Goal: Task Accomplishment & Management: Use online tool/utility

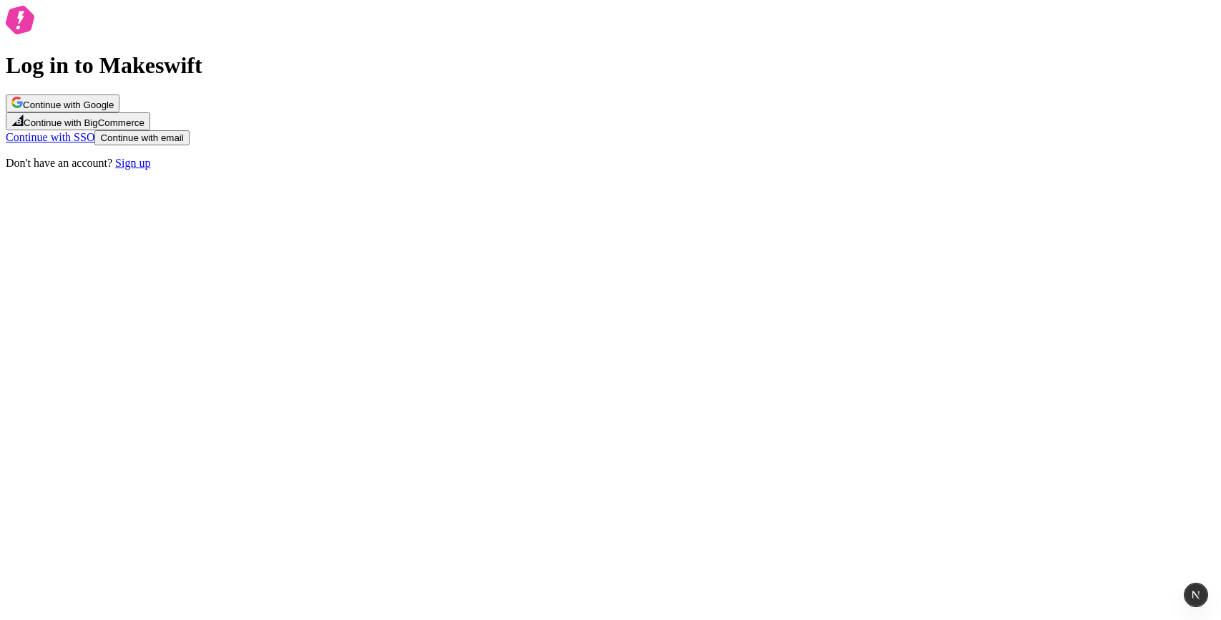
click at [119, 112] on button "Continue with Google" at bounding box center [63, 103] width 114 height 18
click at [183, 143] on span "Continue with email" at bounding box center [141, 137] width 83 height 11
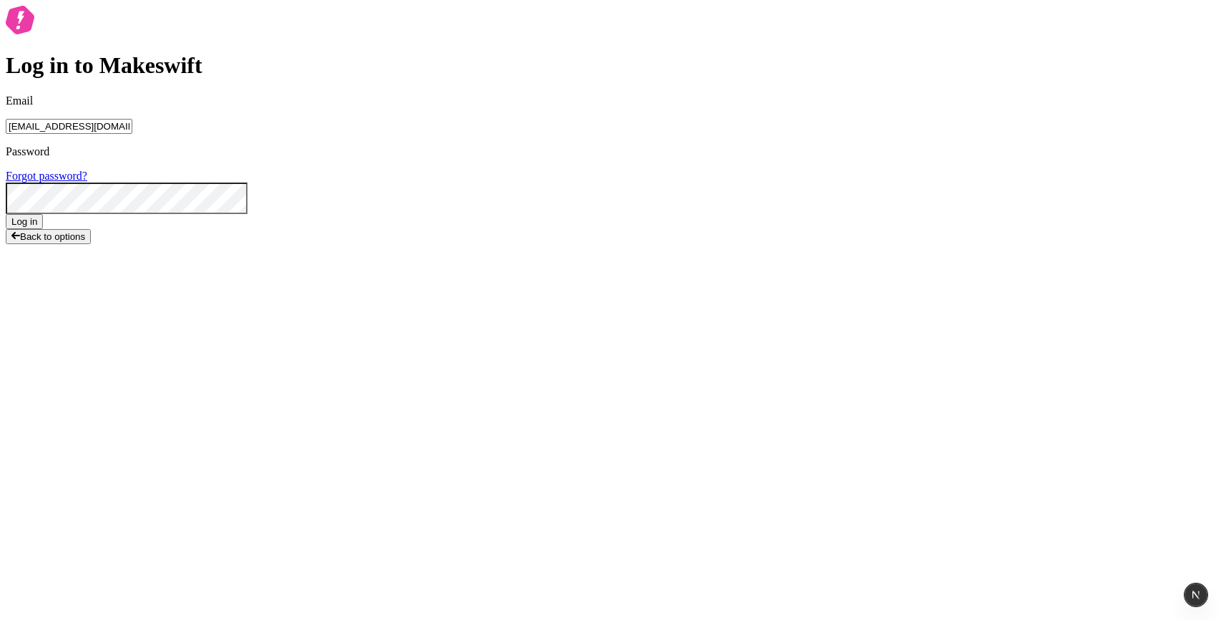
click at [132, 134] on input "agurtovoy@acm.org" at bounding box center [69, 126] width 127 height 15
paste input "fair.salt2510@fastmail.com"
type input "fair.salt2510@fastmail.com"
click at [43, 229] on button "Log in" at bounding box center [24, 221] width 37 height 15
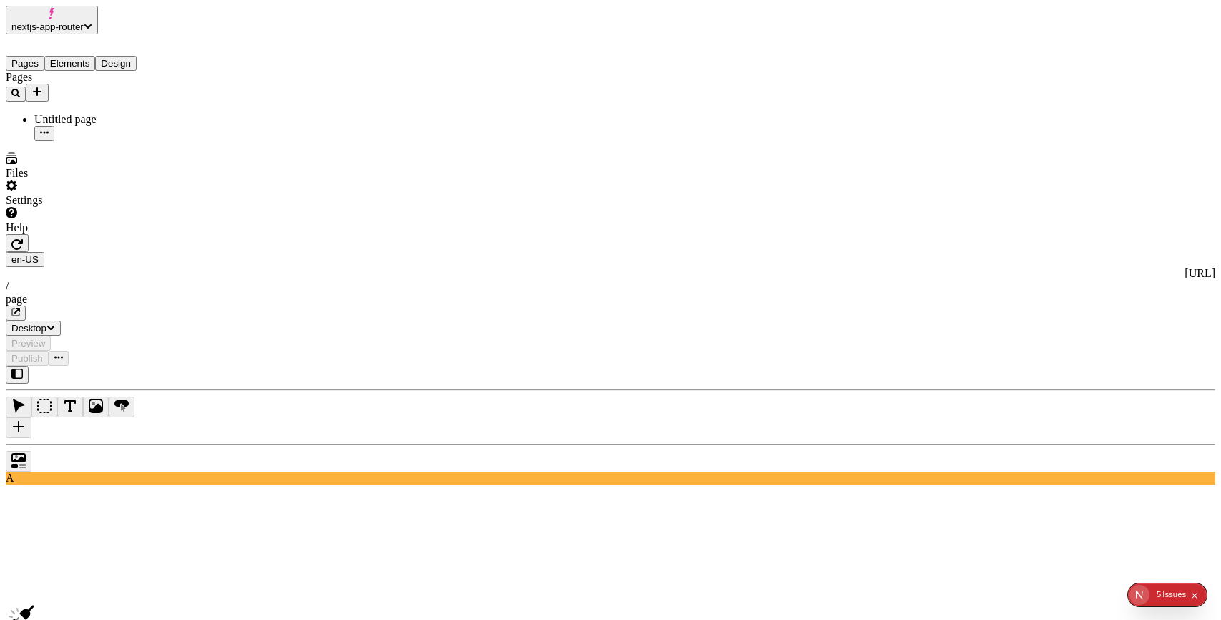
click at [84, 22] on span "nextjs-app-router" at bounding box center [47, 26] width 72 height 11
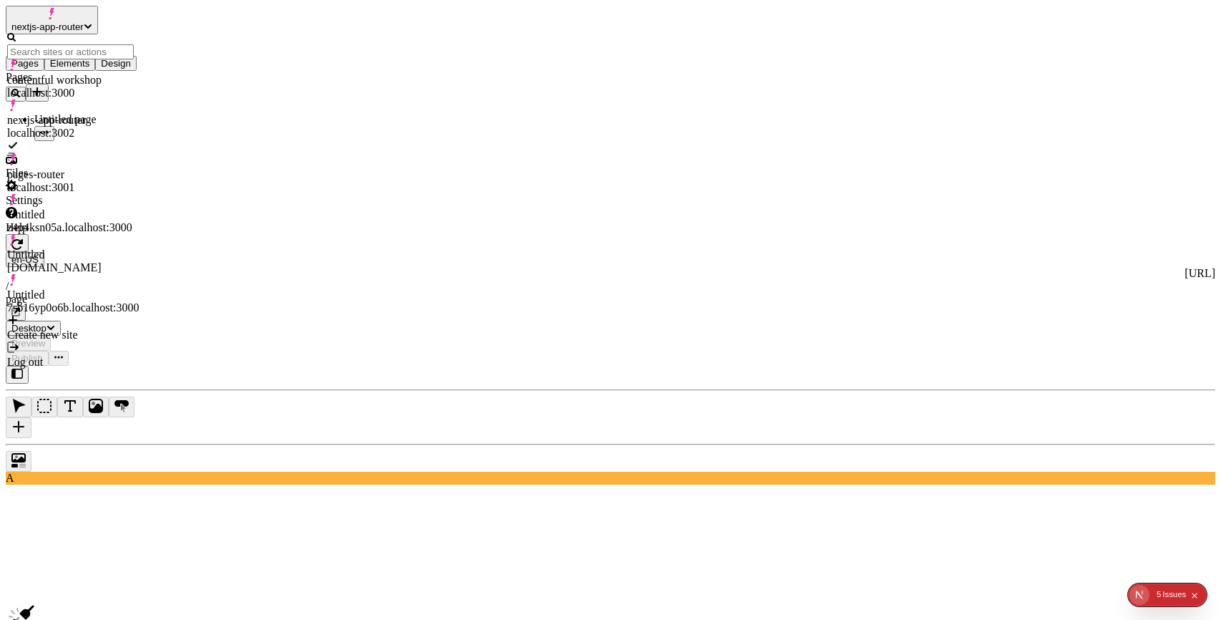
click at [139, 328] on div "Create new site" at bounding box center [73, 334] width 132 height 13
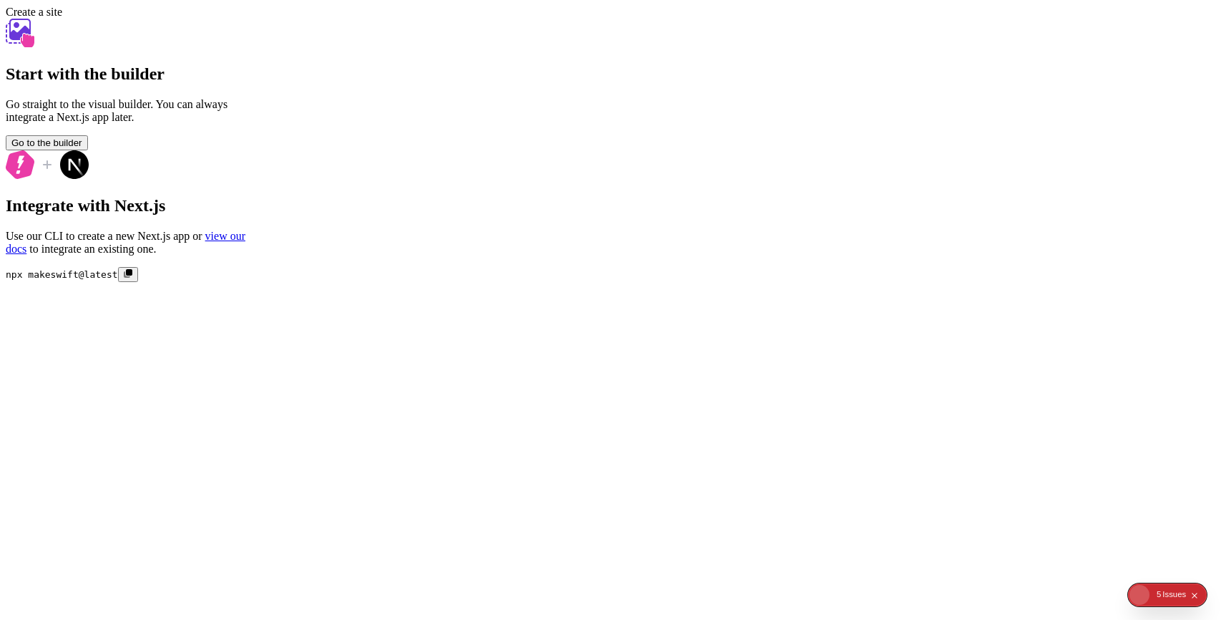
click at [66, 213] on div "Start with the builder Go straight to the visual builder. You can always integr…" at bounding box center [611, 150] width 1210 height 263
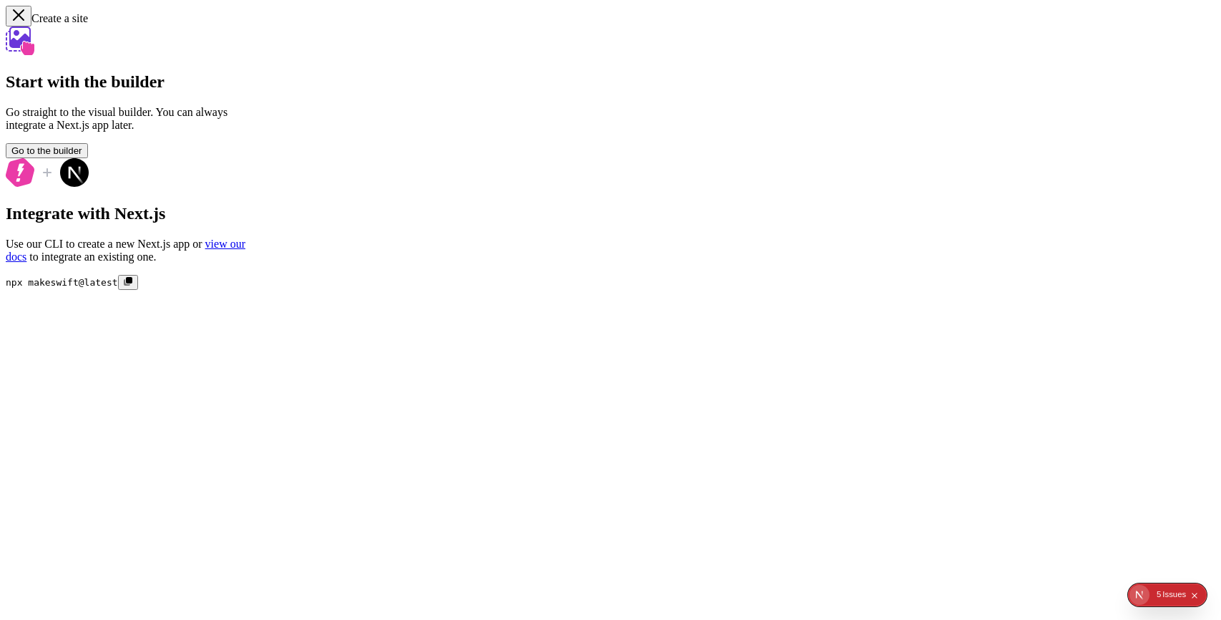
click at [82, 156] on span "Go to the builder" at bounding box center [46, 150] width 71 height 11
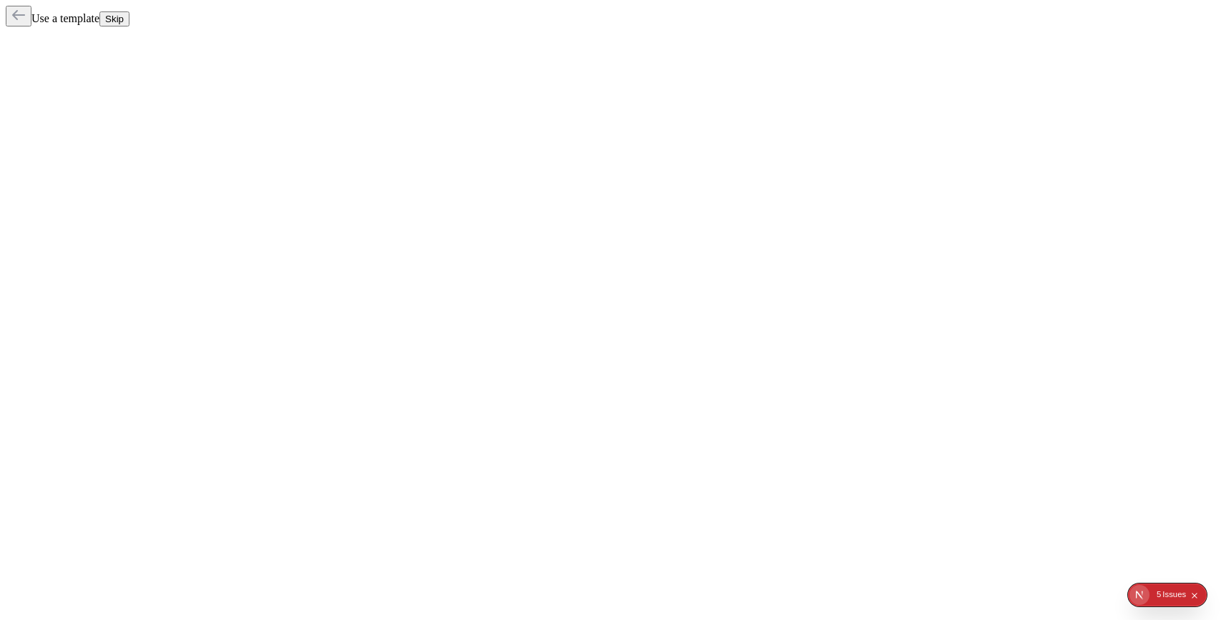
click at [124, 16] on span "Skip" at bounding box center [114, 19] width 19 height 11
click at [124, 20] on span "Skip" at bounding box center [114, 19] width 19 height 11
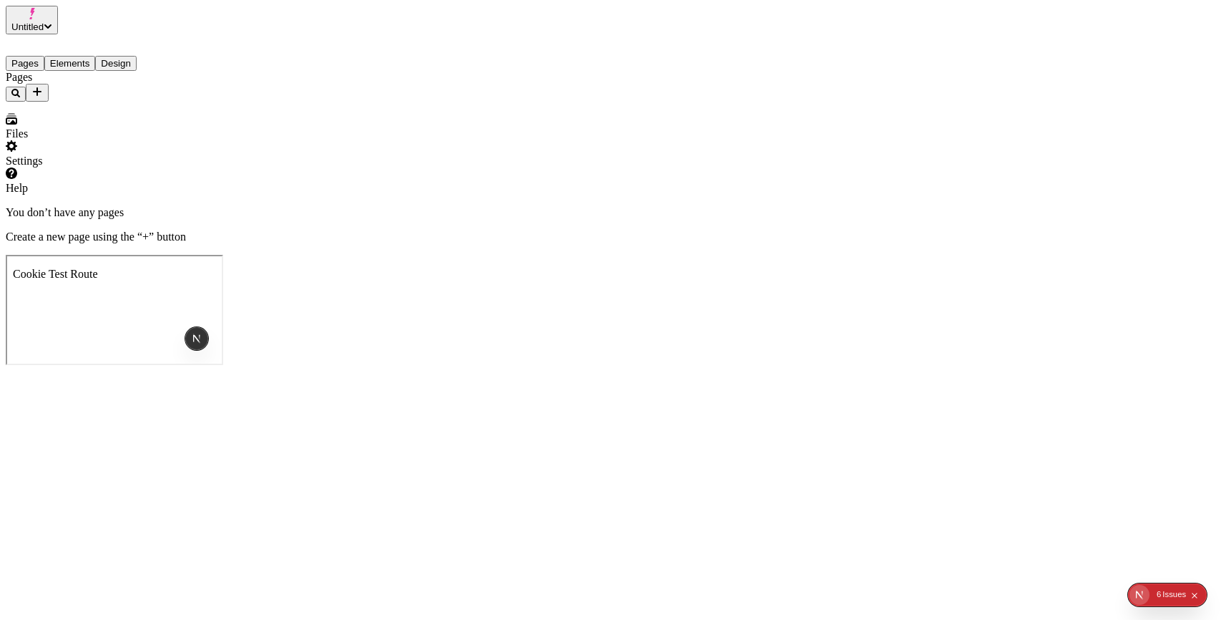
click at [56, 167] on div "Settings" at bounding box center [92, 161] width 172 height 13
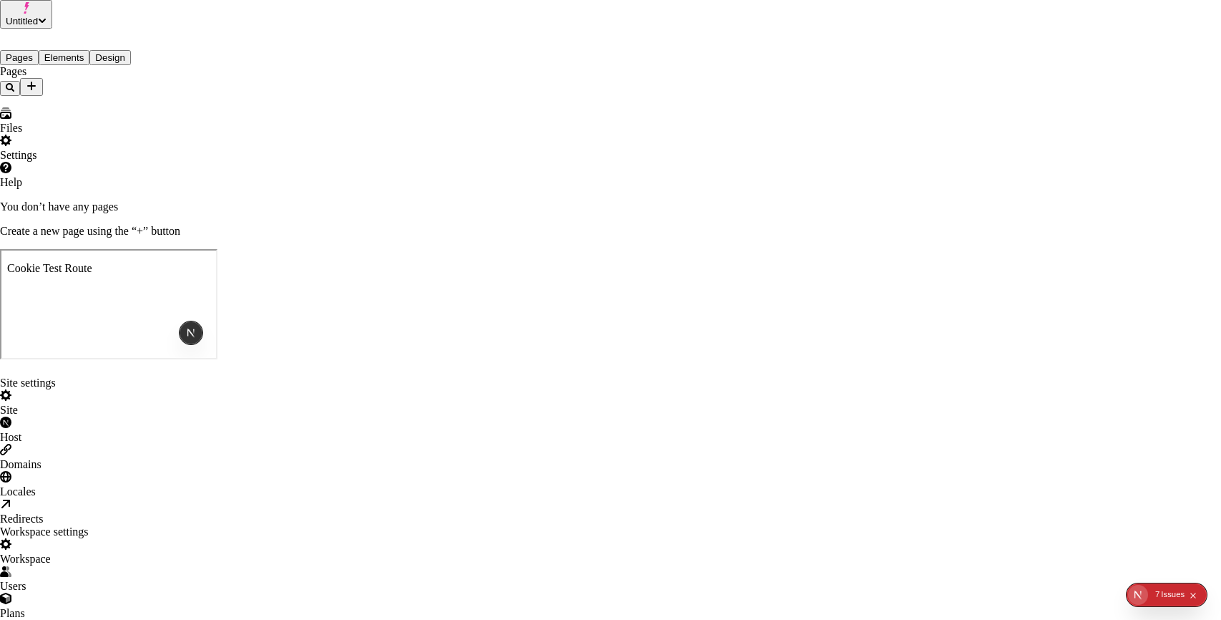
click at [319, 389] on div "Site" at bounding box center [610, 402] width 1221 height 27
click at [319, 416] on div "Host" at bounding box center [610, 429] width 1221 height 27
click at [318, 389] on div "Site" at bounding box center [610, 402] width 1221 height 27
click at [1165, 601] on div "Issue s" at bounding box center [1173, 594] width 24 height 23
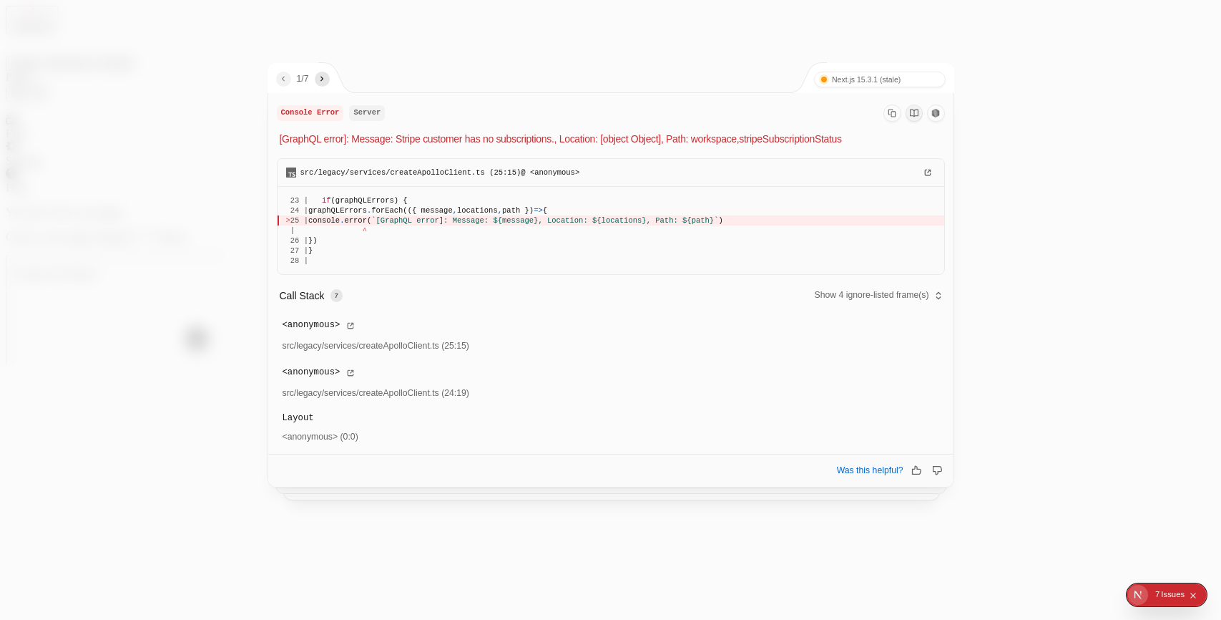
click at [202, 77] on div at bounding box center [610, 310] width 1221 height 620
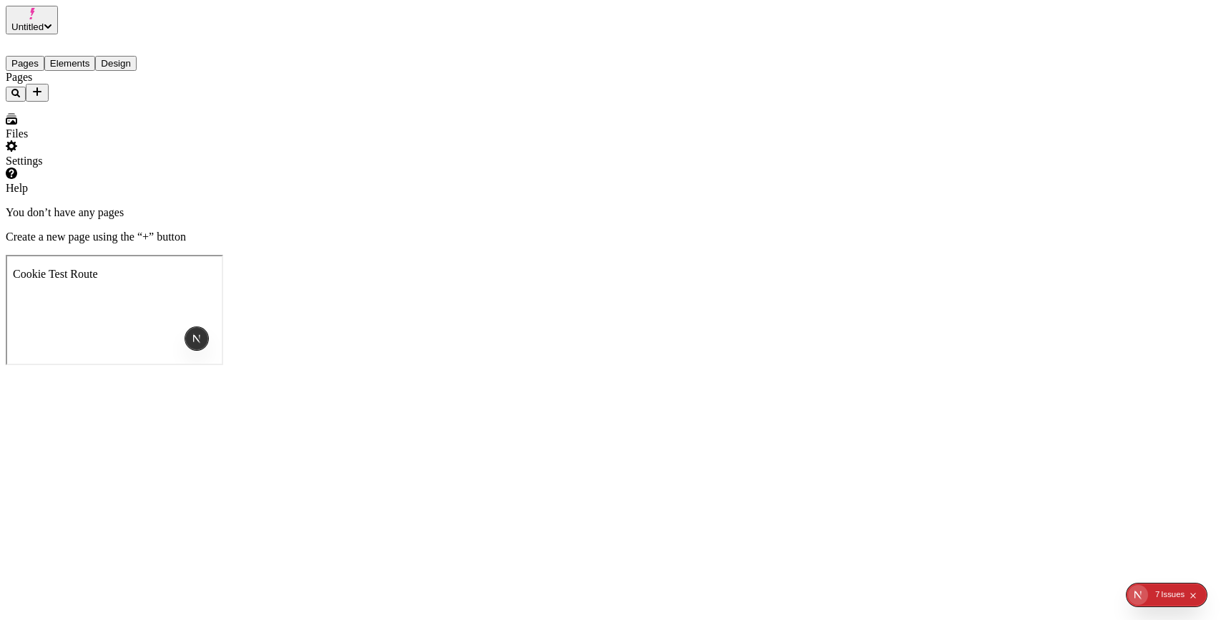
click at [1196, 593] on icon "Collapse issues badge" at bounding box center [1193, 595] width 6 height 6
click at [71, 140] on div "Files" at bounding box center [92, 126] width 172 height 27
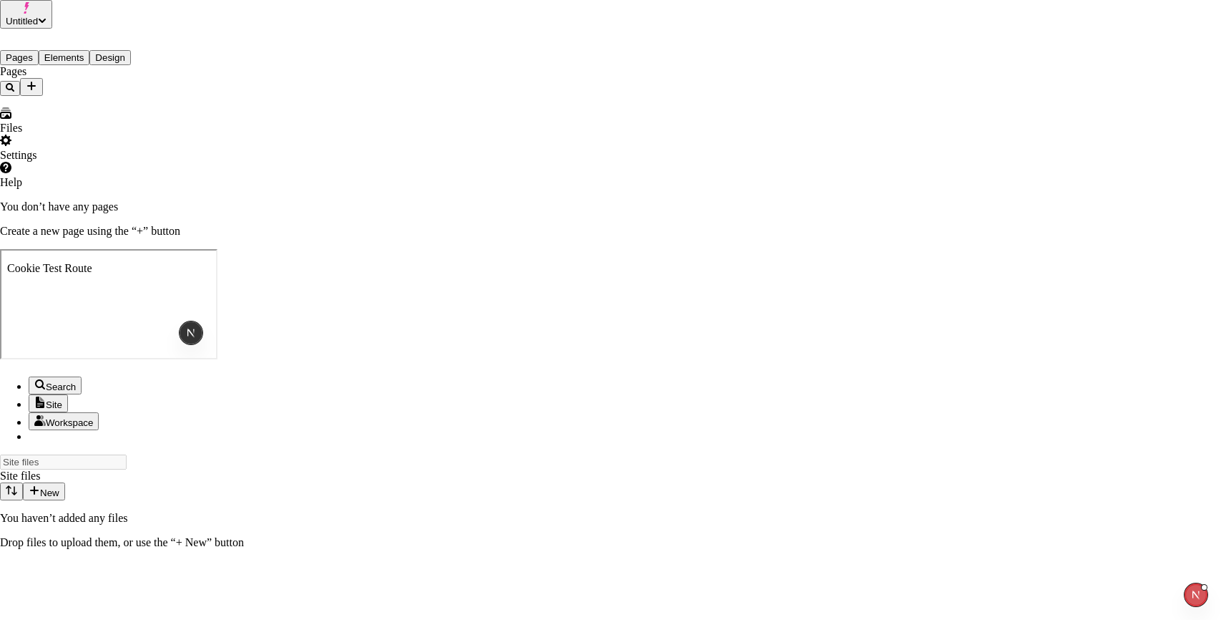
click at [71, 549] on div "Search Site Workspace Site files Site files New You haven’t added any files Dro…" at bounding box center [610, 462] width 1221 height 172
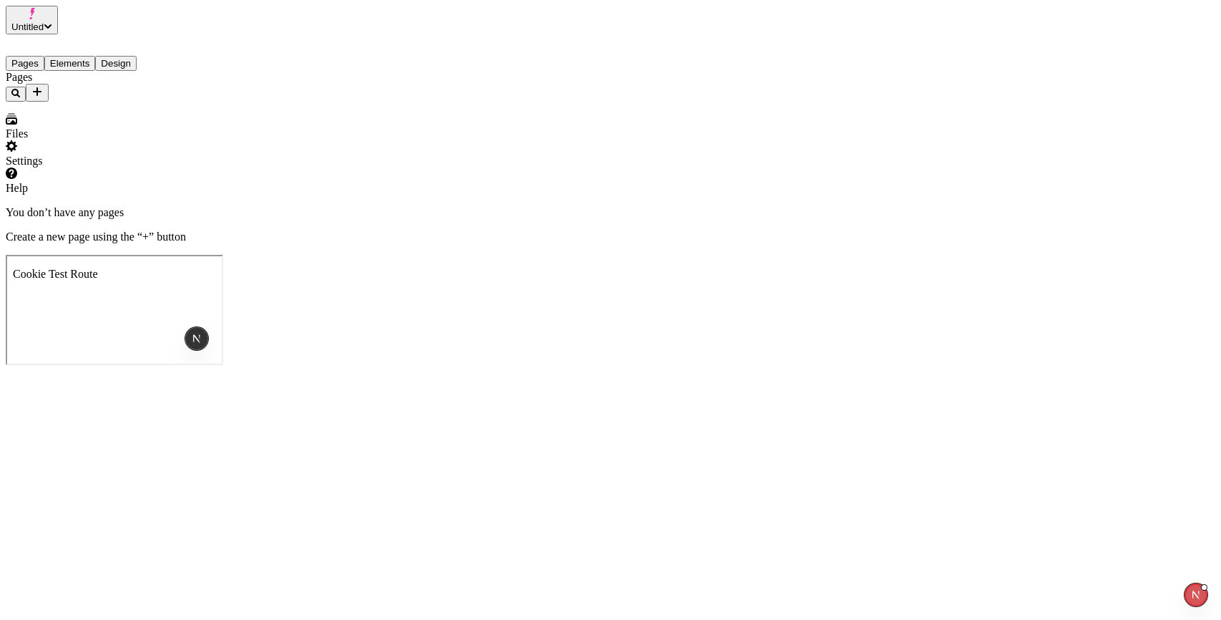
click at [70, 167] on div "Settings" at bounding box center [92, 153] width 172 height 27
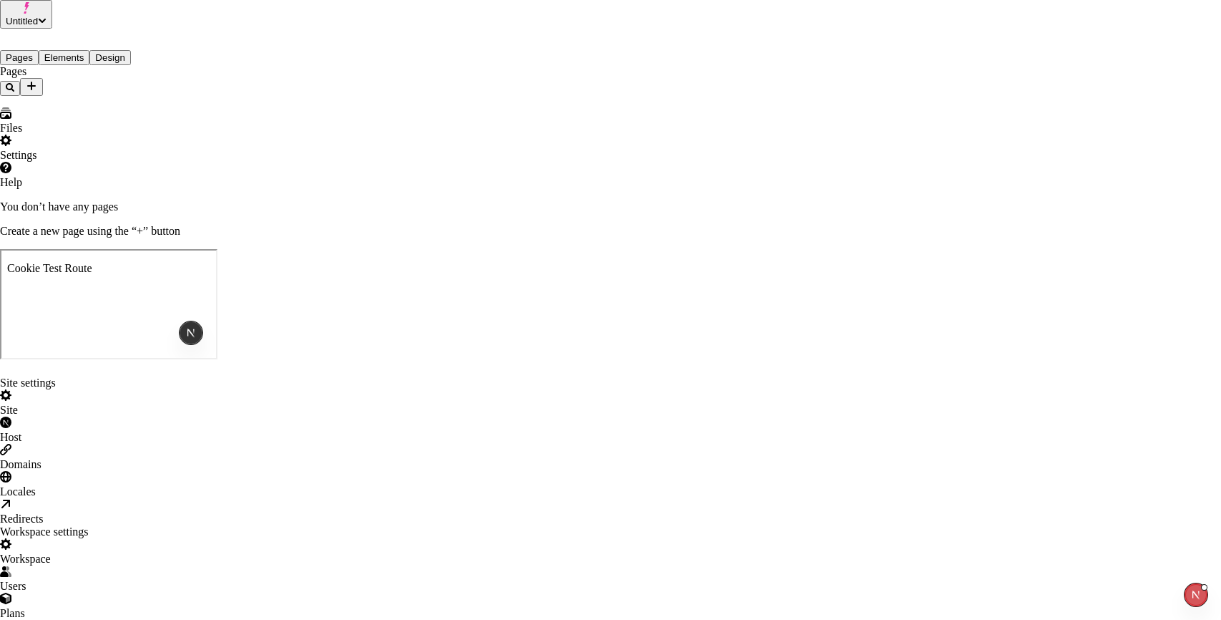
click at [340, 416] on div "Host" at bounding box center [610, 429] width 1221 height 27
type input "[URL]"
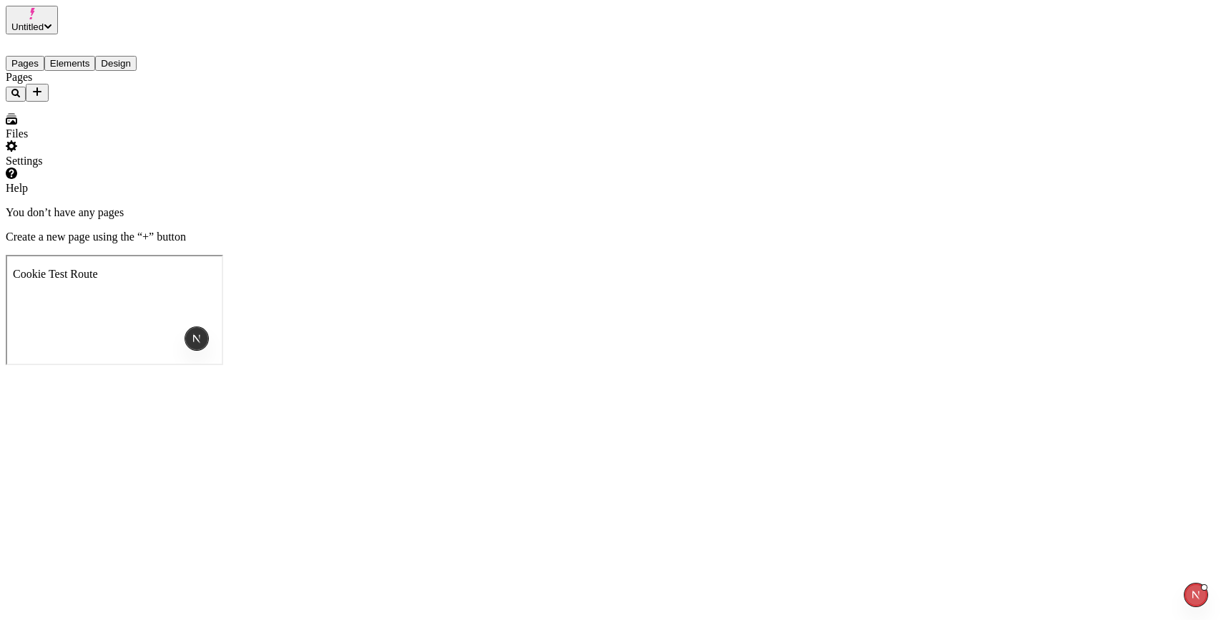
click at [41, 87] on icon "Add new" at bounding box center [37, 91] width 9 height 9
click at [123, 109] on div "Blank page" at bounding box center [141, 112] width 48 height 40
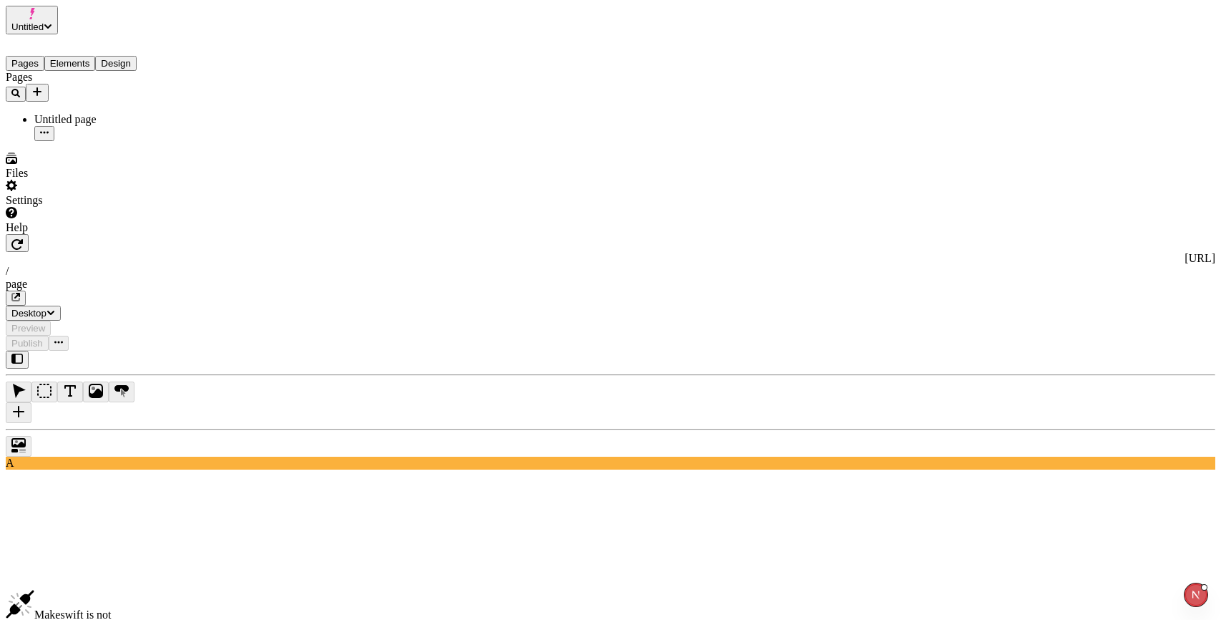
click at [23, 238] on icon "button" at bounding box center [16, 243] width 11 height 11
click at [1171, 599] on div "Issue s" at bounding box center [1172, 594] width 24 height 23
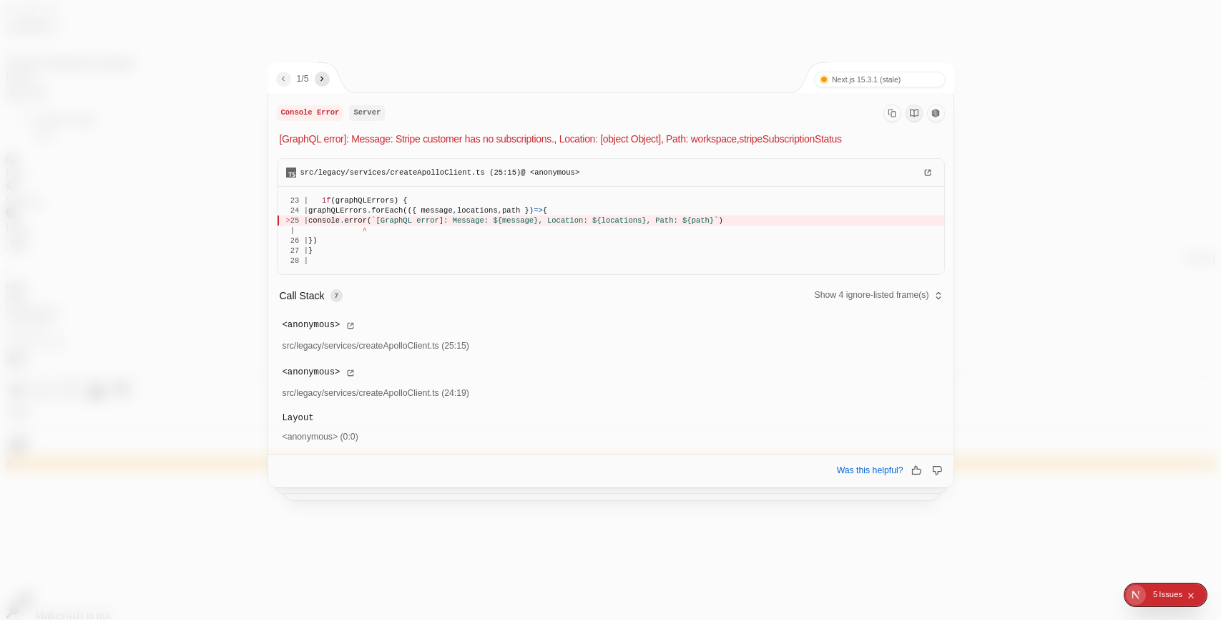
click at [1036, 95] on div at bounding box center [610, 310] width 1221 height 620
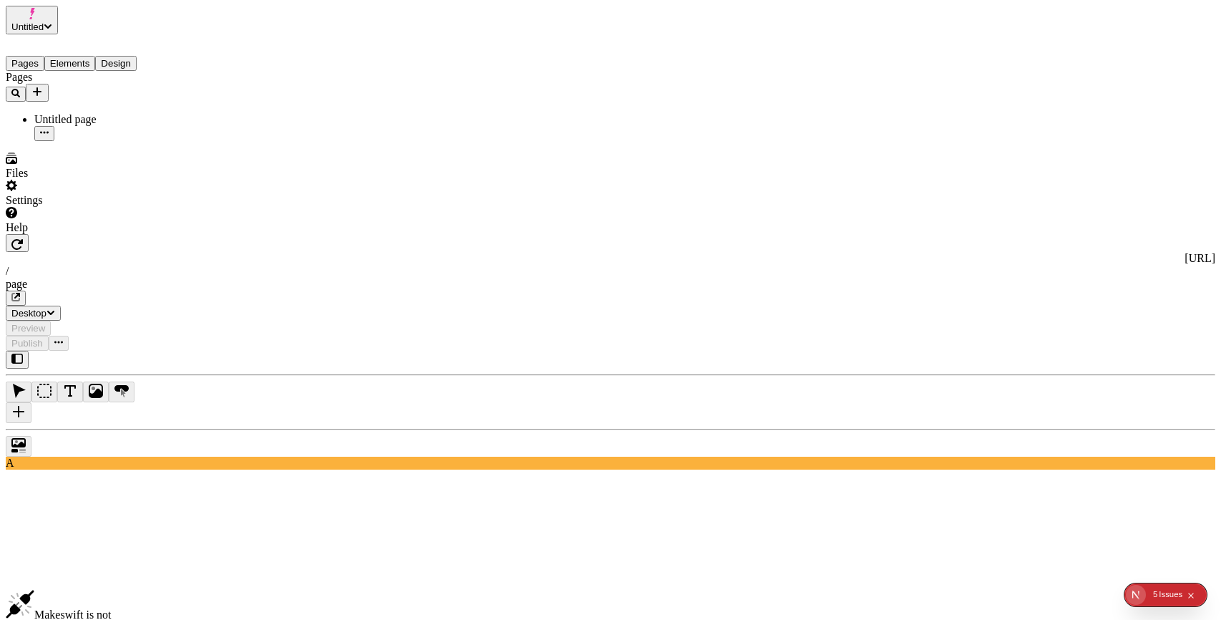
click at [207, 234] on div "[URL] / page Desktop Preview Publish" at bounding box center [611, 292] width 1210 height 117
click at [23, 238] on icon "button" at bounding box center [16, 243] width 11 height 11
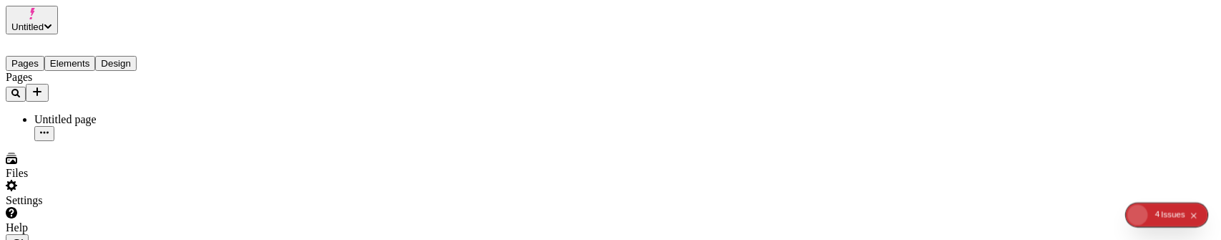
type input "/page"
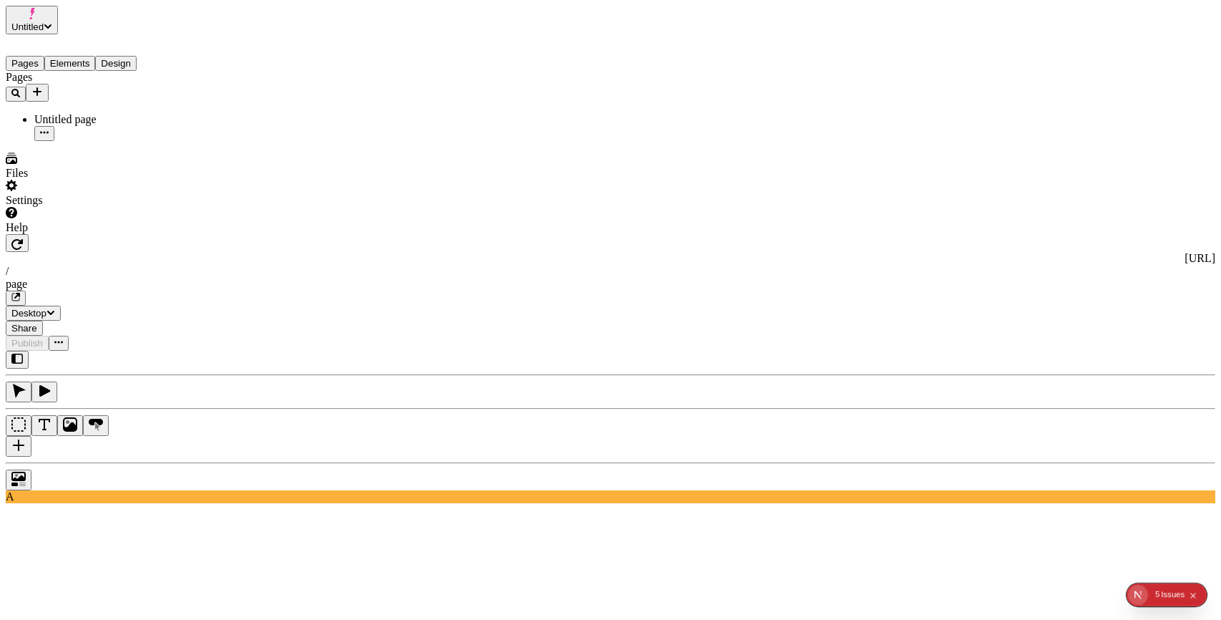
scroll to position [0, 6]
click at [23, 238] on icon "button" at bounding box center [16, 243] width 11 height 11
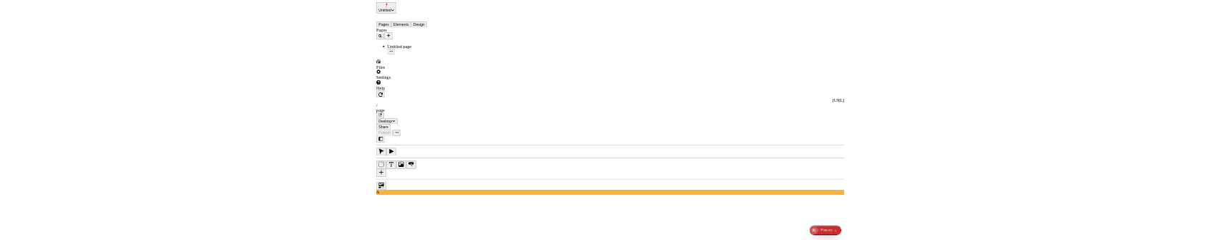
scroll to position [0, 11]
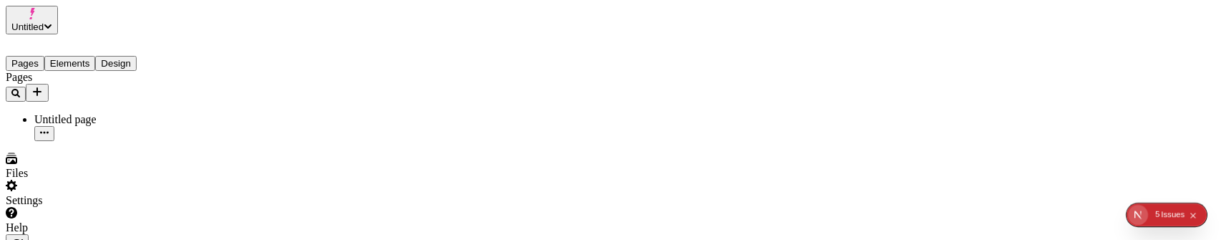
click at [29, 234] on button "button" at bounding box center [17, 243] width 23 height 18
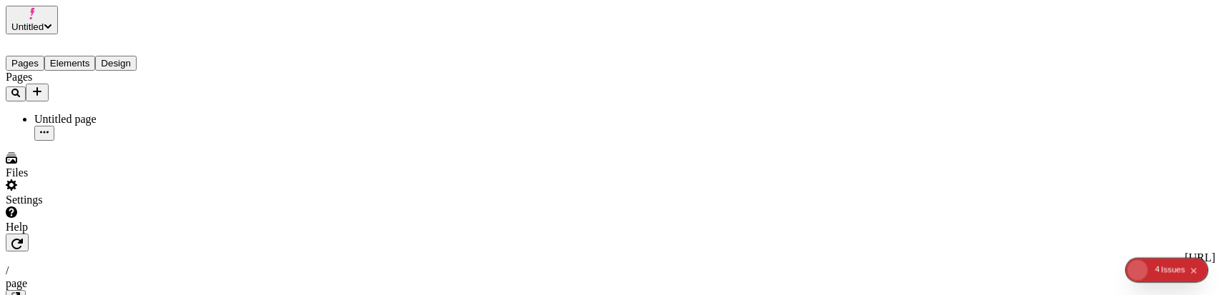
type input "/page"
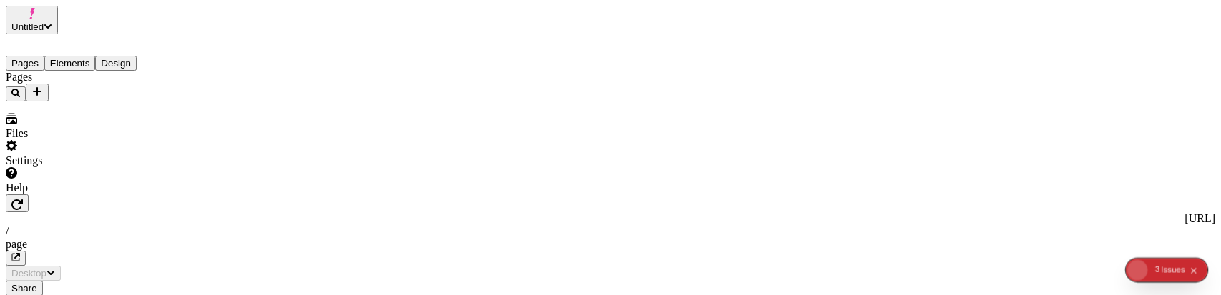
type input "/page"
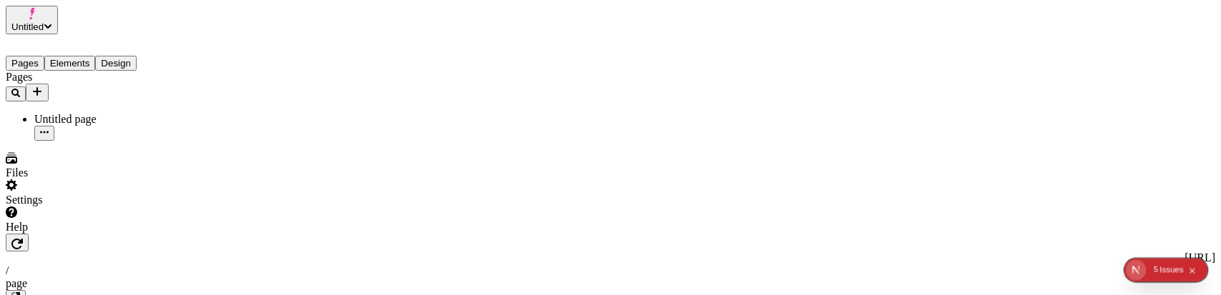
scroll to position [1, 0]
click at [23, 237] on icon "button" at bounding box center [16, 242] width 11 height 11
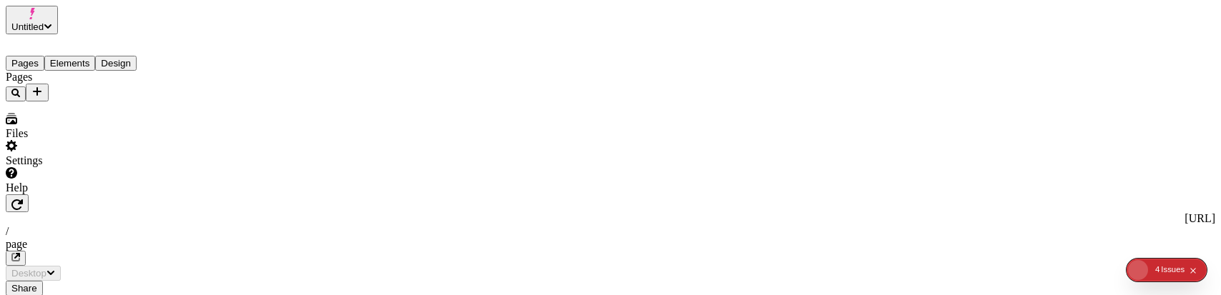
type input "/page"
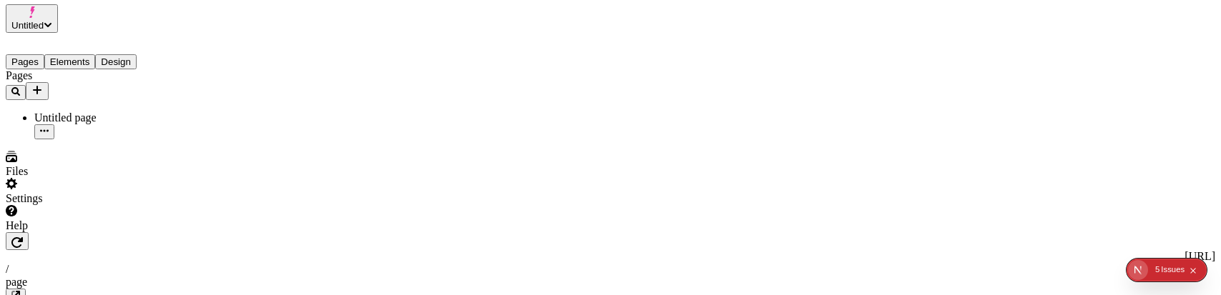
scroll to position [0, 1]
click at [23, 238] on icon "button" at bounding box center [16, 243] width 11 height 11
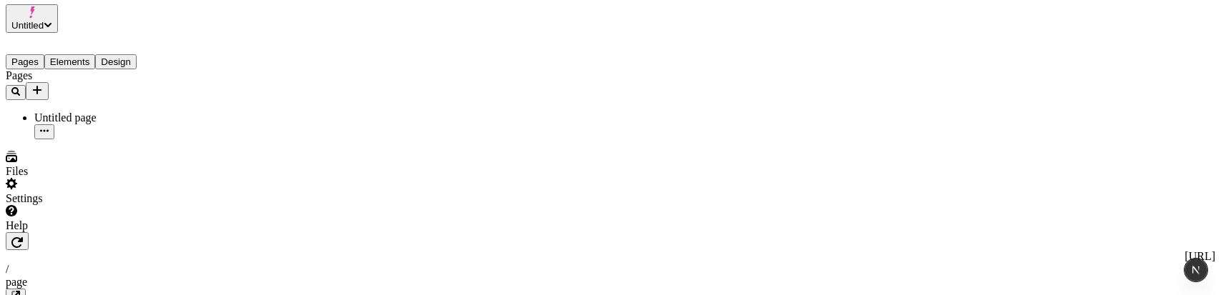
click at [23, 237] on icon "button" at bounding box center [16, 242] width 11 height 11
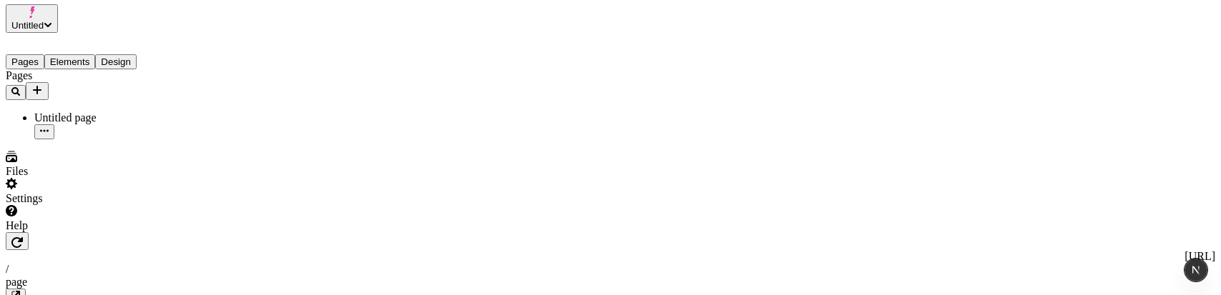
click at [23, 237] on icon "button" at bounding box center [16, 242] width 11 height 11
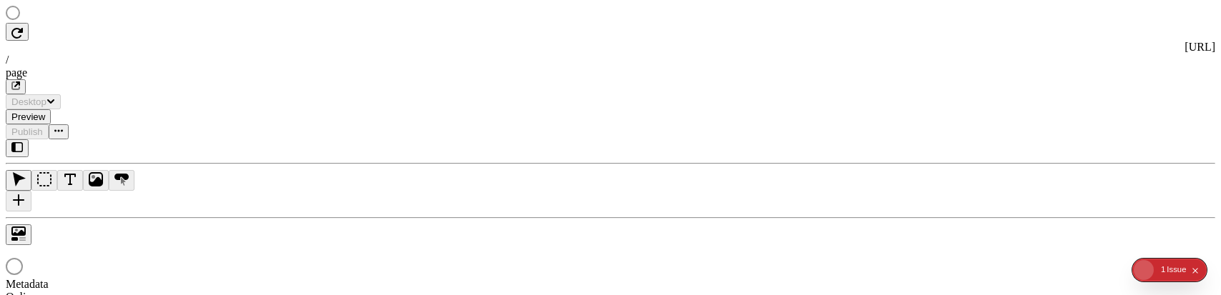
type input "/page"
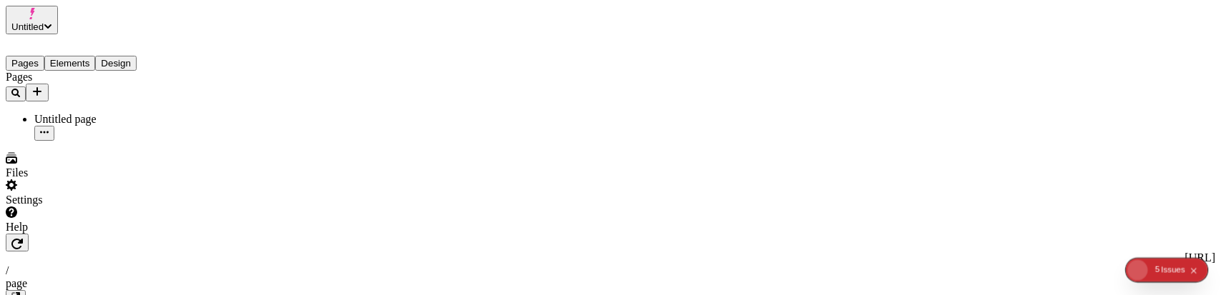
type input "/page"
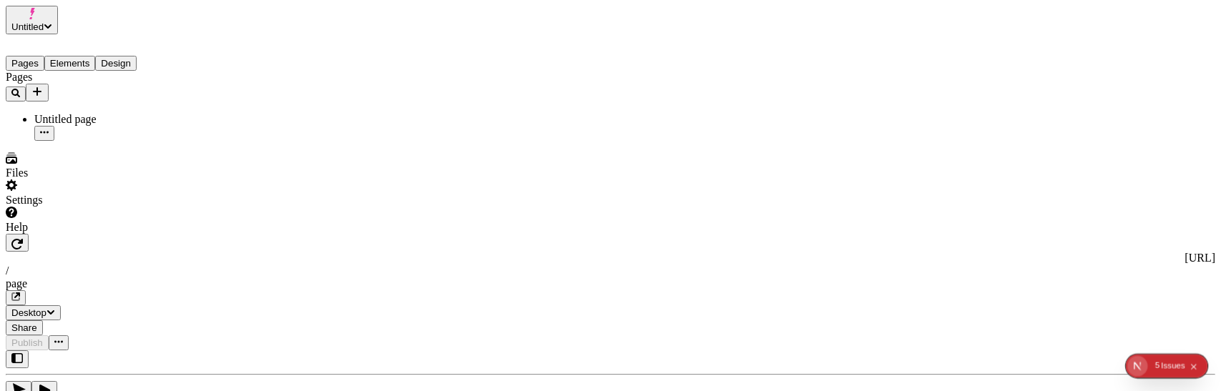
click at [23, 238] on icon "button" at bounding box center [16, 243] width 11 height 11
click at [23, 239] on icon "button" at bounding box center [16, 244] width 11 height 11
click at [23, 238] on icon "button" at bounding box center [16, 243] width 11 height 11
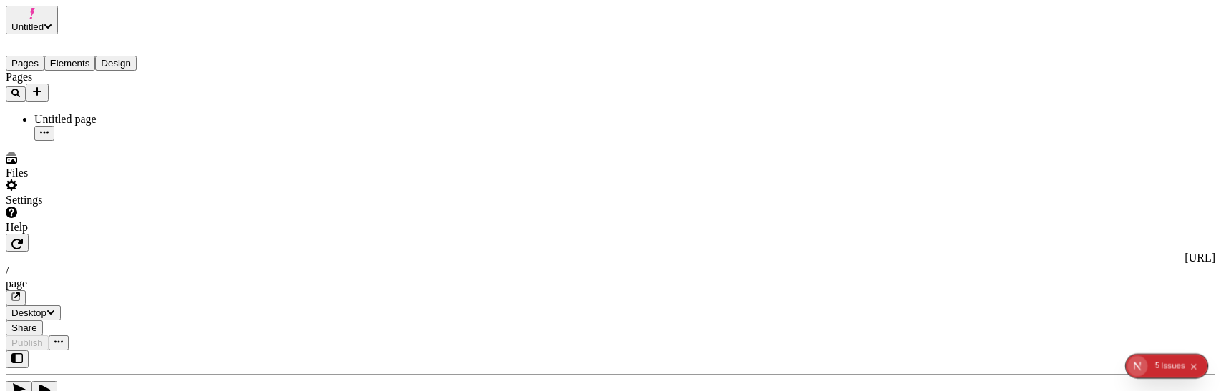
scroll to position [0, 20]
click at [23, 239] on icon "button" at bounding box center [16, 244] width 11 height 11
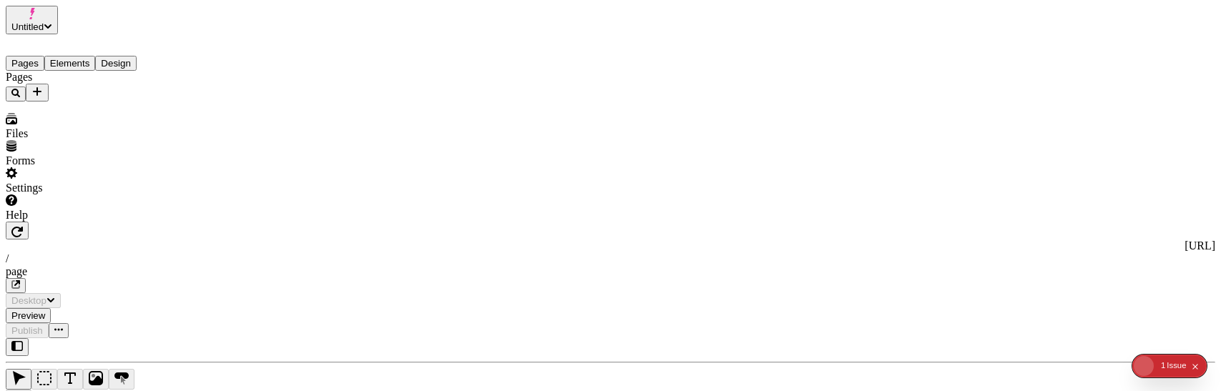
type input "/page"
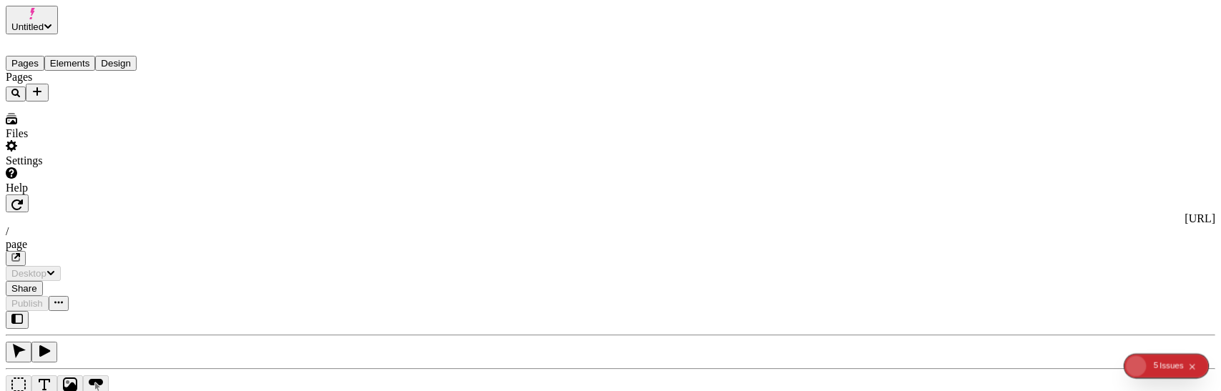
type input "/page"
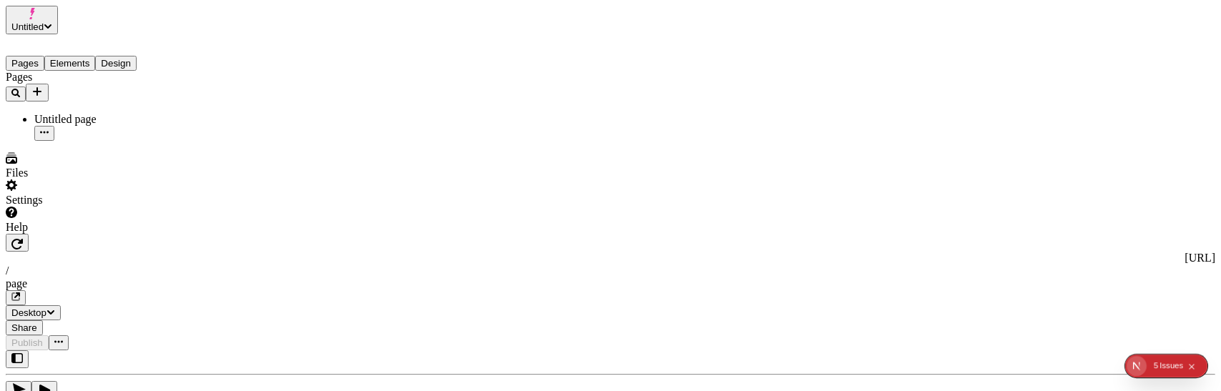
type textarea "Fungibly actualize go forward e-tailers. Competently reinvent cutting-edge vort…"
type input "18"
type input "1.5"
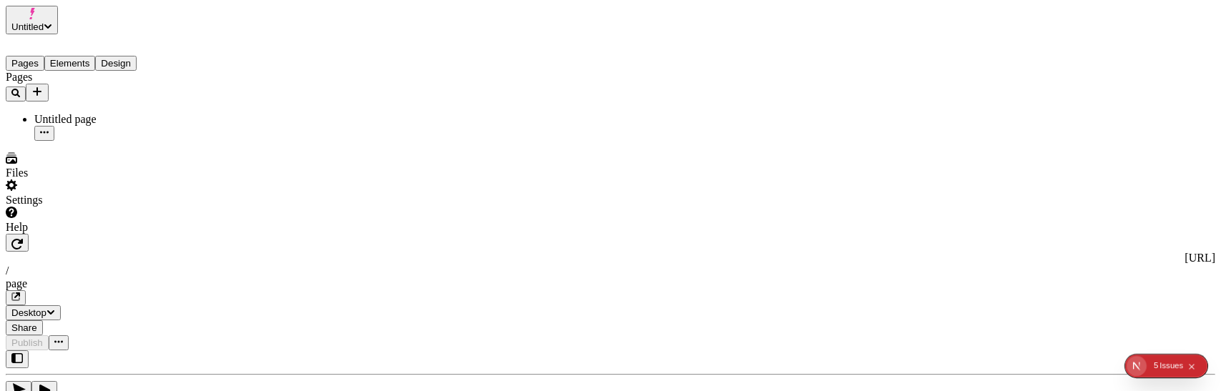
type input "35"
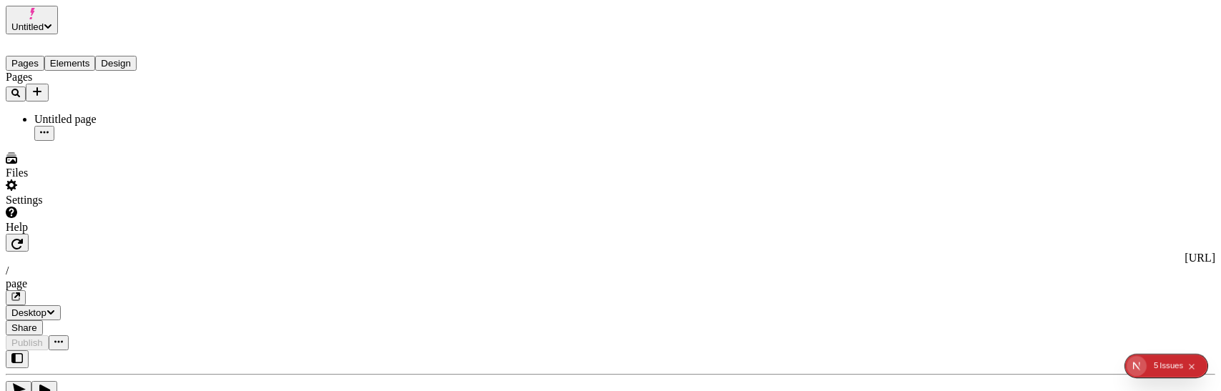
type input "40"
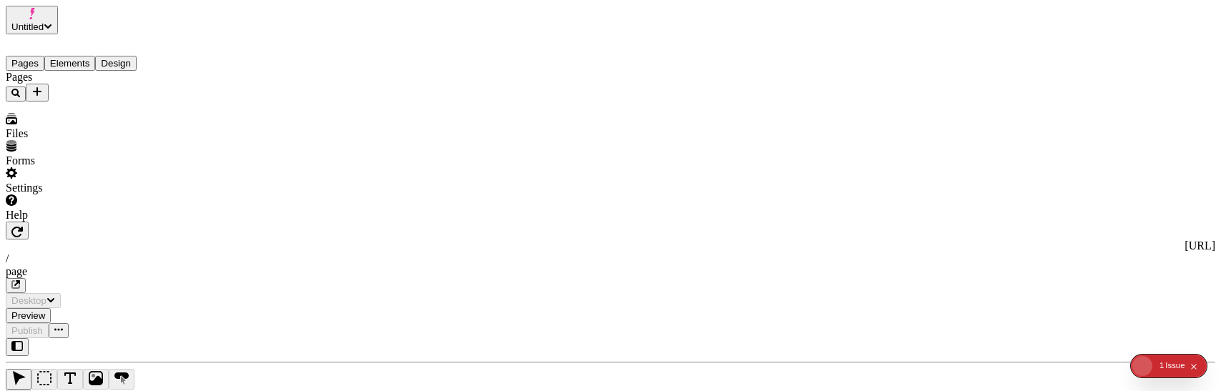
type input "/page"
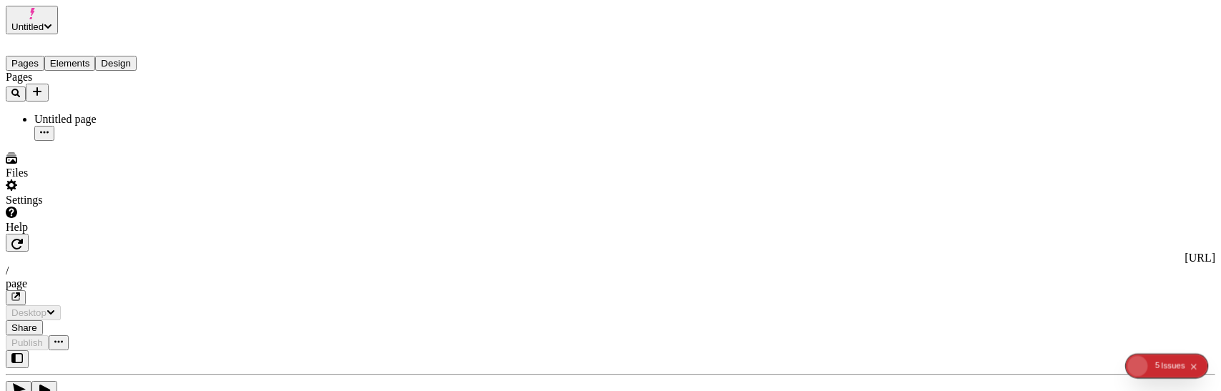
type input "/page"
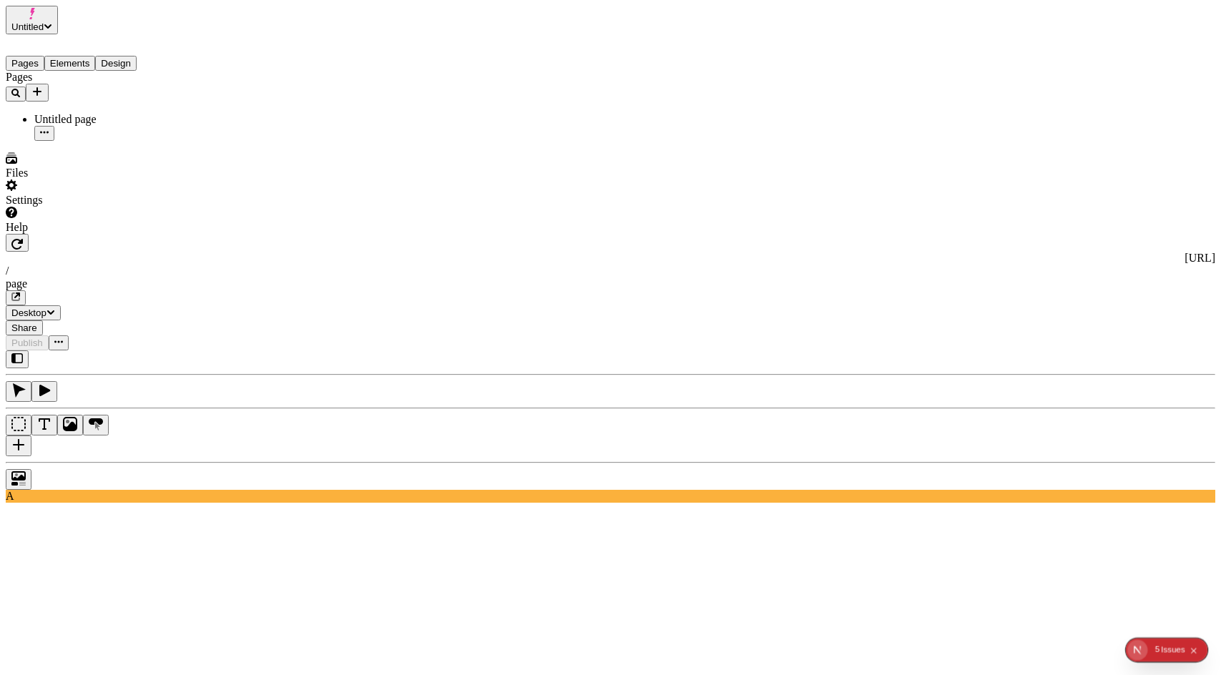
click at [23, 239] on icon "button" at bounding box center [16, 244] width 11 height 11
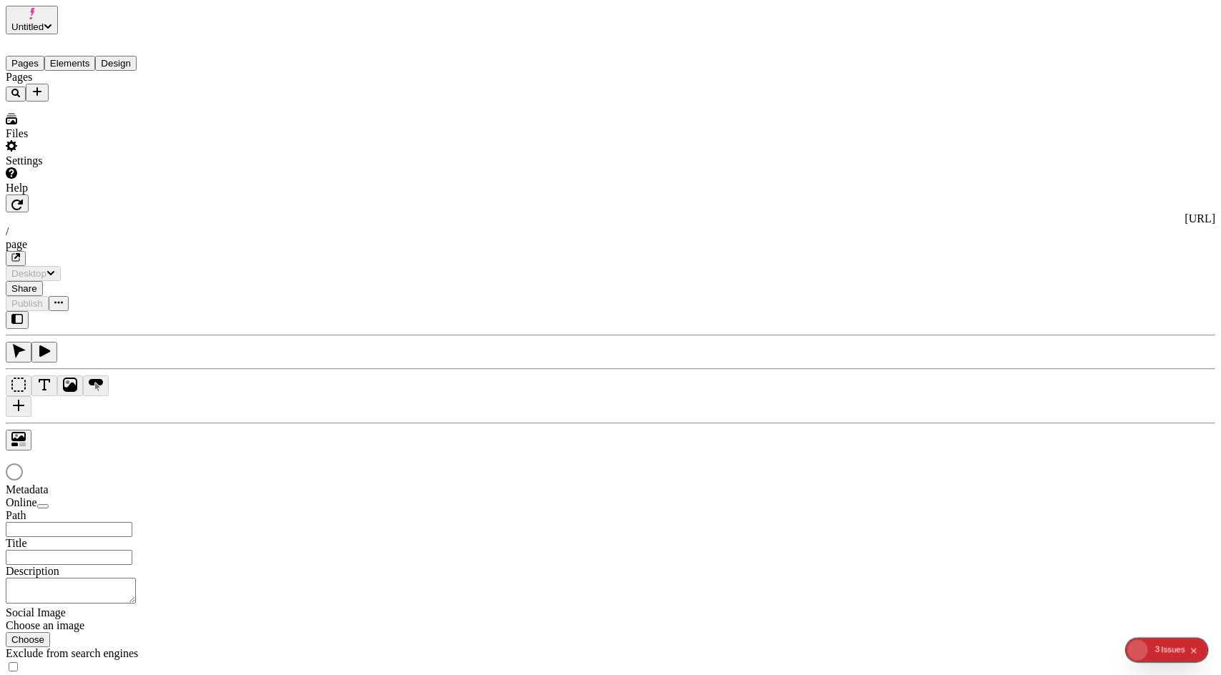
type input "/page"
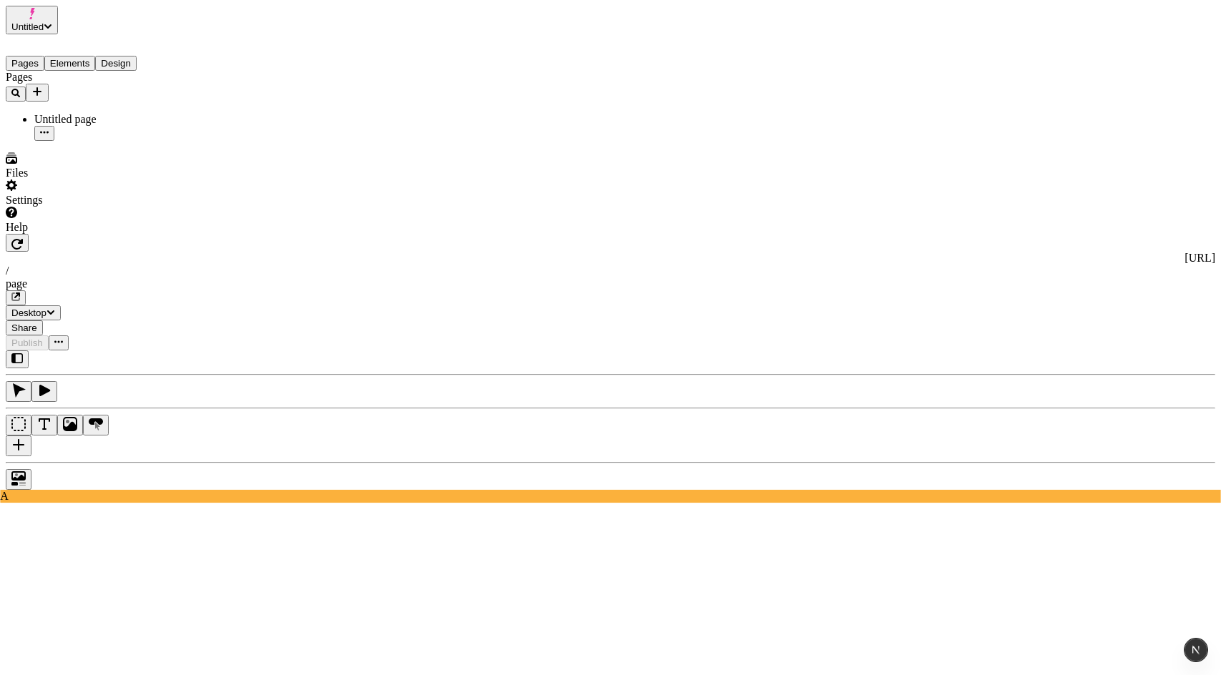
click at [29, 234] on button "button" at bounding box center [17, 243] width 23 height 18
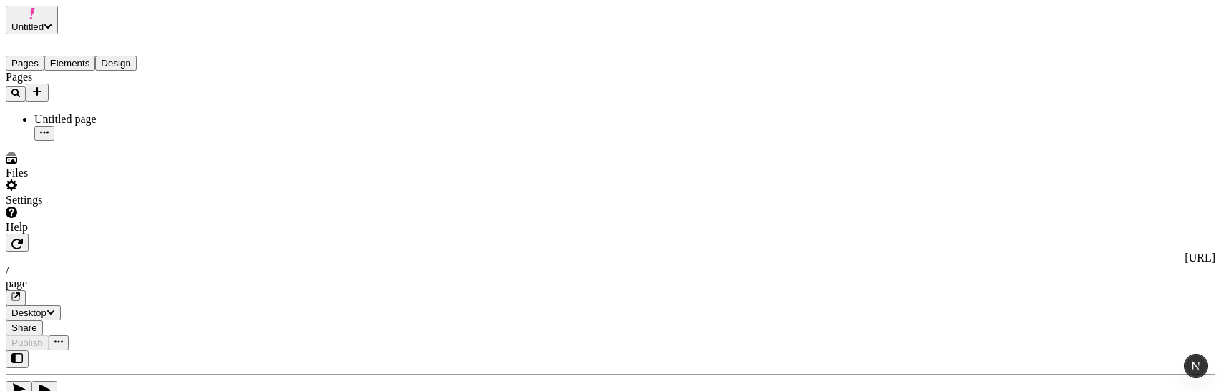
drag, startPoint x: 1036, startPoint y: 129, endPoint x: 1037, endPoint y: 178, distance: 48.7
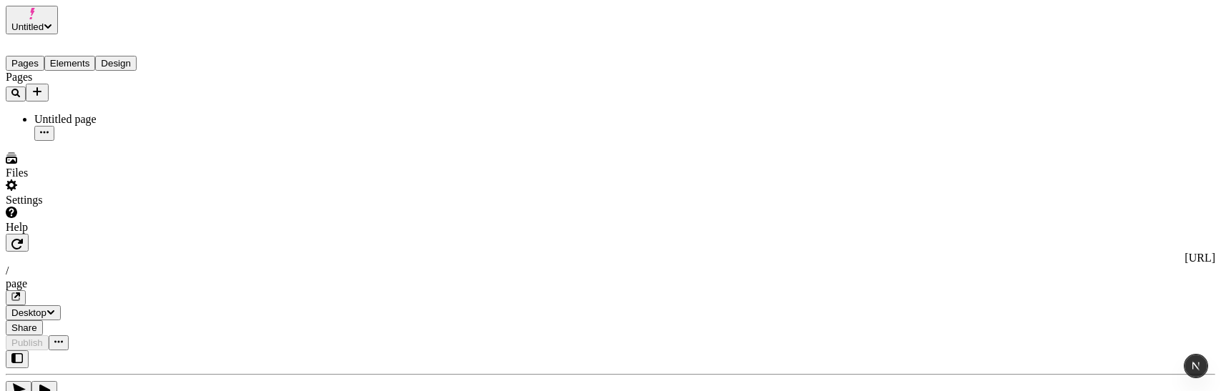
scroll to position [0, 5]
